Goal: Task Accomplishment & Management: Use online tool/utility

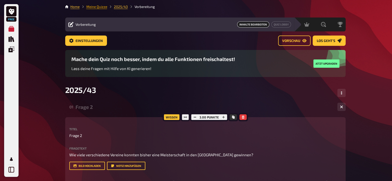
click at [101, 6] on link "Meine Quizze" at bounding box center [96, 7] width 21 height 4
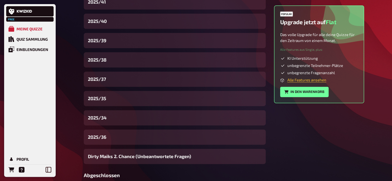
scroll to position [185, 0]
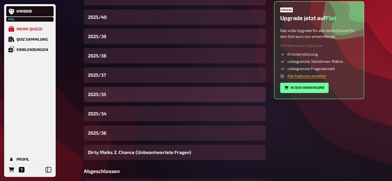
click at [109, 99] on div "2025/35" at bounding box center [175, 94] width 182 height 15
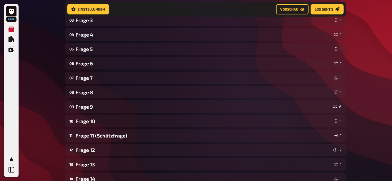
scroll to position [120, 0]
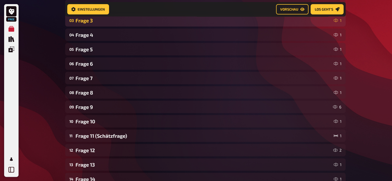
click at [113, 25] on div "03 Frage 3 1" at bounding box center [205, 20] width 281 height 12
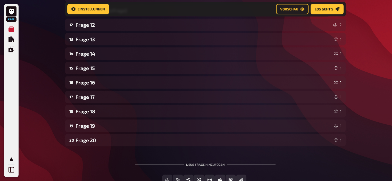
scroll to position [551, 0]
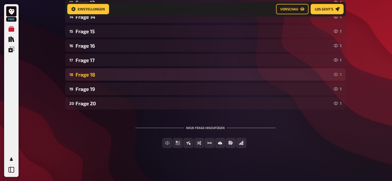
click at [103, 75] on div "Frage 18" at bounding box center [204, 75] width 256 height 6
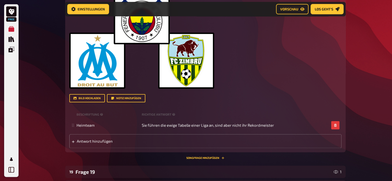
scroll to position [736, 0]
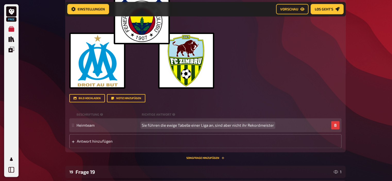
click at [176, 124] on span "Sie führen die ewige Tabelle einer Liga an, sind aber nicht ihr Rekordmeister" at bounding box center [208, 125] width 132 height 5
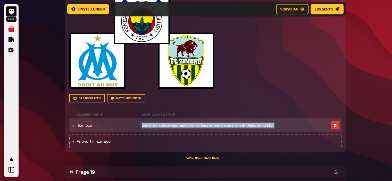
click at [176, 124] on span "Sie führen die ewige Tabelle einer Liga an, sind aber nicht ihr Rekordmeister" at bounding box center [208, 125] width 132 height 5
copy span "Sie führen die ewige Tabelle einer Liga an, sind aber nicht ihr Rekordmeister"
click at [198, 124] on div "Heimteam Sie führen die ewige Tabelle einer Liga an, sind aber nicht ihr Rekord…" at bounding box center [205, 125] width 272 height 14
click at [198, 124] on span "Sie führen die ewige Tabelle einer Liga an, sind aber nicht ihr Rekordmeister" at bounding box center [208, 125] width 132 height 5
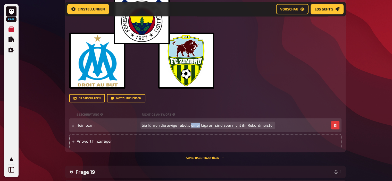
click at [198, 124] on span "Sie führen die ewige Tabelle einer Liga an, sind aber nicht ihr Rekordmeister" at bounding box center [208, 125] width 132 height 5
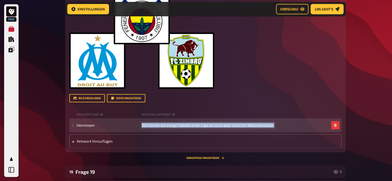
click at [198, 124] on span "Sie führen die ewige Tabelle einer Liga an, sind aber nicht ihr Rekordmeister" at bounding box center [208, 125] width 132 height 5
paste span
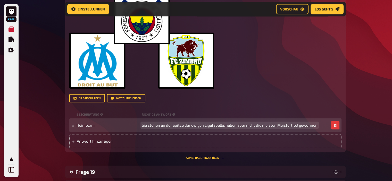
click at [187, 126] on span "Sie stehen an der Spitze der ewigen Ligatabelle, haben aber nicht die meisten M…" at bounding box center [230, 125] width 176 height 5
drag, startPoint x: 228, startPoint y: 126, endPoint x: 237, endPoint y: 127, distance: 9.6
click at [237, 127] on span "Sie stehen an der Spitze eine ewigen Ligatabelle, haben aber nicht die meisten …" at bounding box center [230, 125] width 177 height 5
click at [266, 127] on span "Sie stehen an der Spitze eine ewigen Ligatabelle, sind aber nicht die meisten M…" at bounding box center [229, 125] width 174 height 5
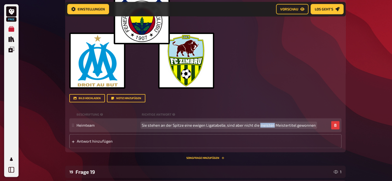
click at [266, 127] on span "Sie stehen an der Spitze eine ewigen Ligatabelle, sind aber nicht die meisten M…" at bounding box center [229, 125] width 174 height 5
click at [191, 125] on span "Sie stehen an der Spitze eine ewigen Ligatabelle, sind aber nicht ihr Rekordmei…" at bounding box center [214, 125] width 144 height 5
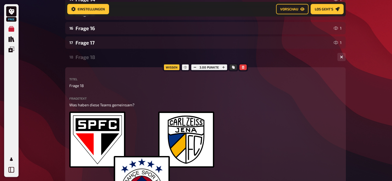
scroll to position [567, 0]
